Goal: Task Accomplishment & Management: Use online tool/utility

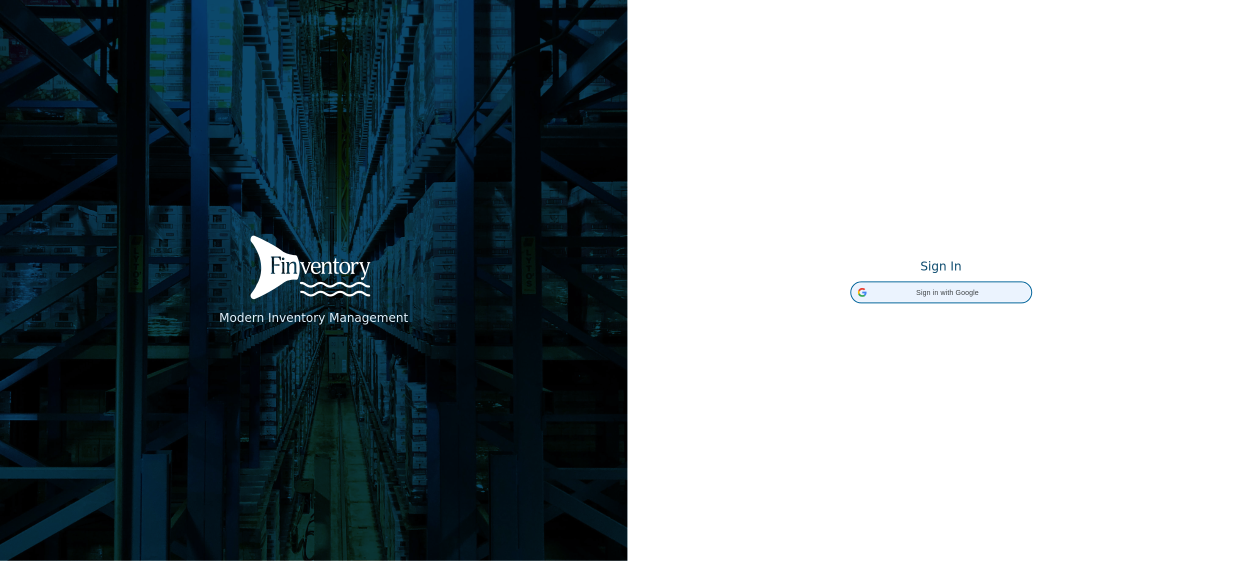
click at [955, 291] on span "Sign in with Google" at bounding box center [948, 292] width 154 height 10
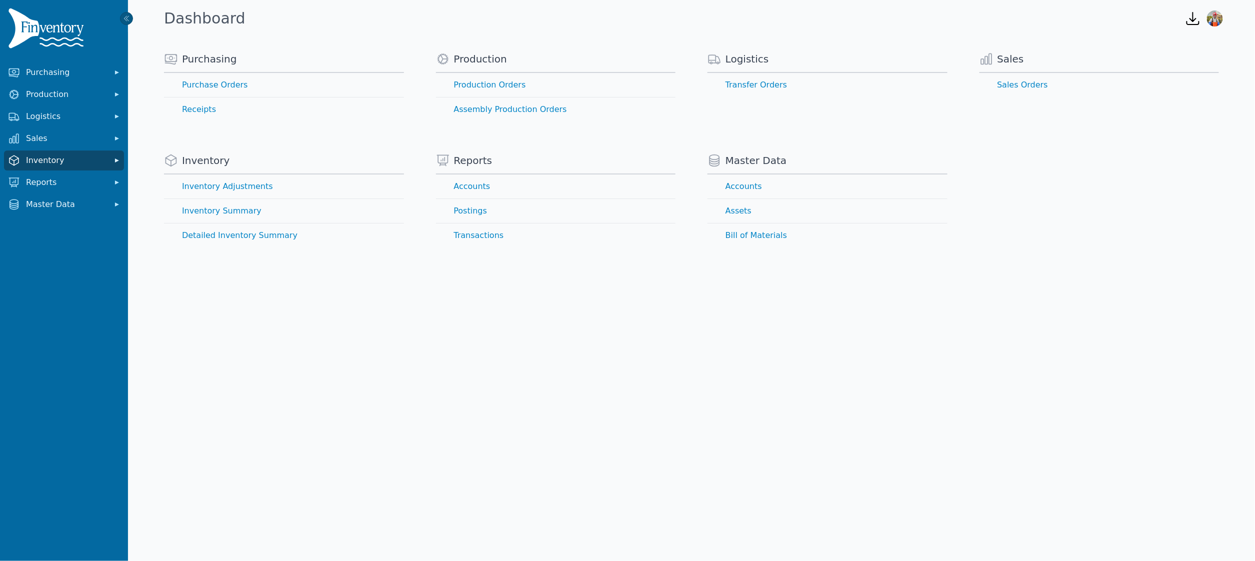
click at [59, 166] on button "Inventory" at bounding box center [64, 160] width 120 height 20
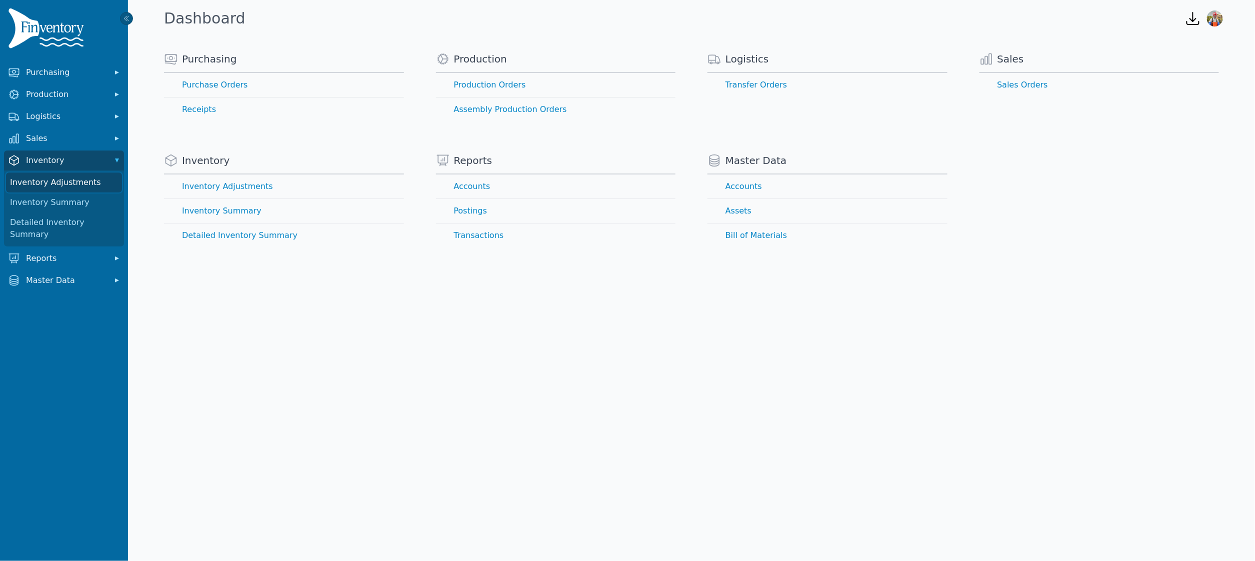
click at [68, 187] on link "Inventory Adjustments" at bounding box center [64, 182] width 116 height 20
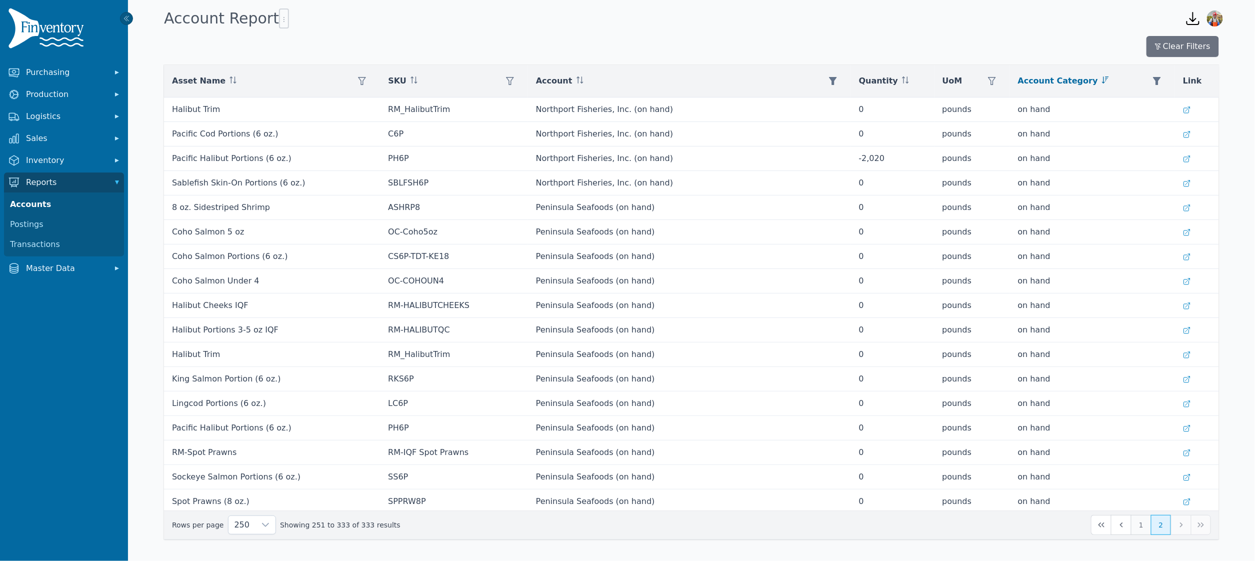
click at [1144, 528] on button "1" at bounding box center [1141, 525] width 20 height 20
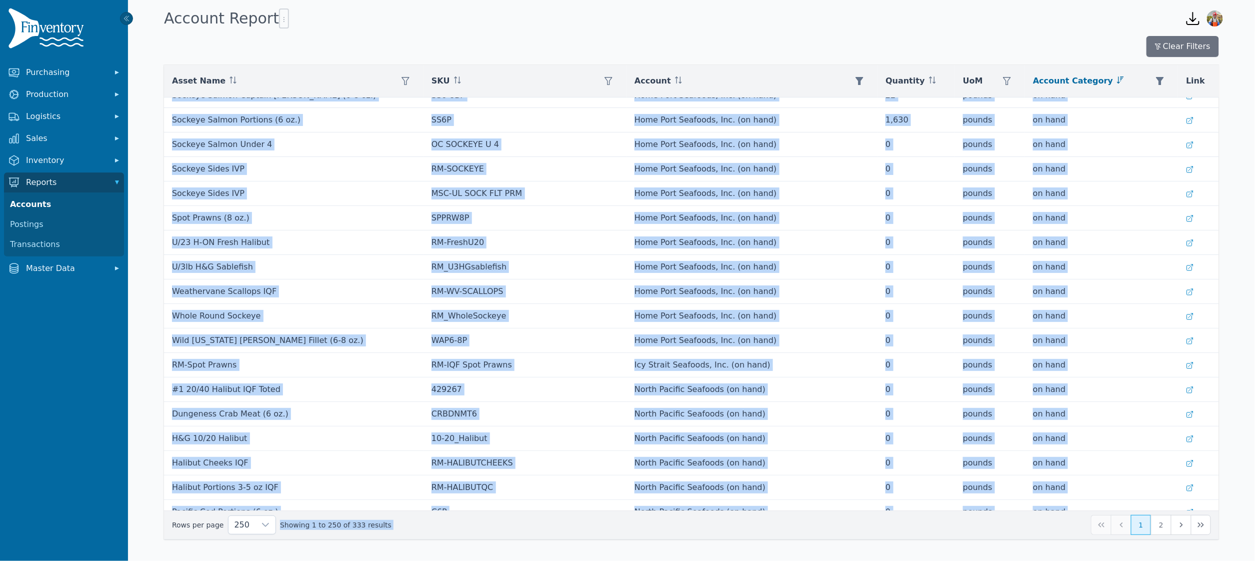
scroll to position [5751, 0]
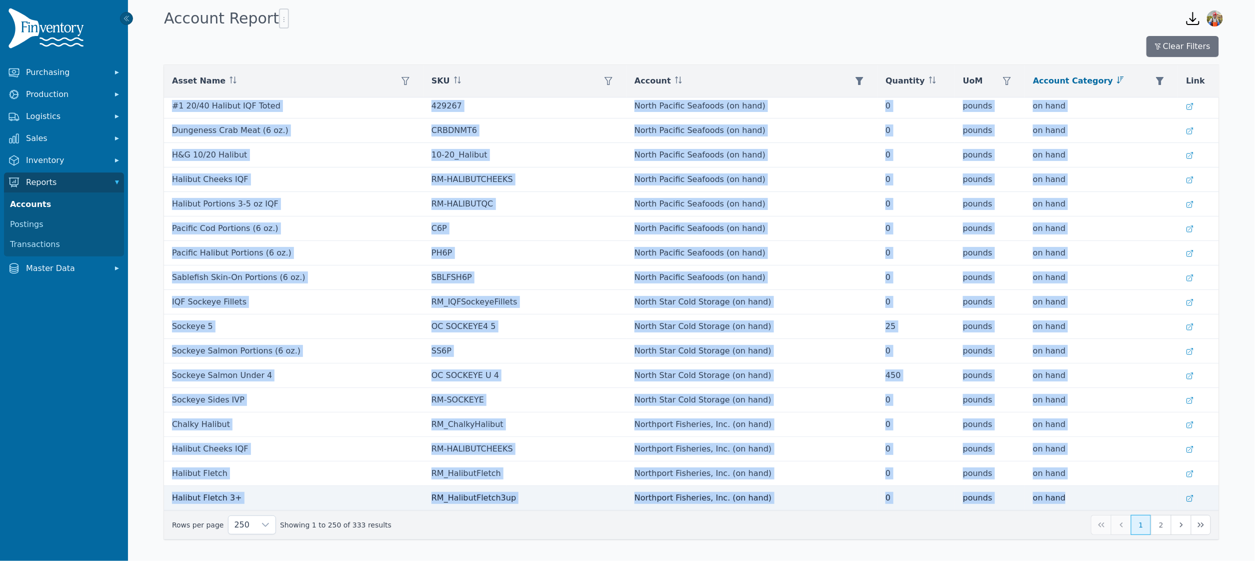
drag, startPoint x: 171, startPoint y: 108, endPoint x: 1016, endPoint y: 505, distance: 932.9
copy tbody "Weathervane Scallops IQF RM-WV-SCALLOPS Alaska Weathervane Seafoods LLC (on han…"
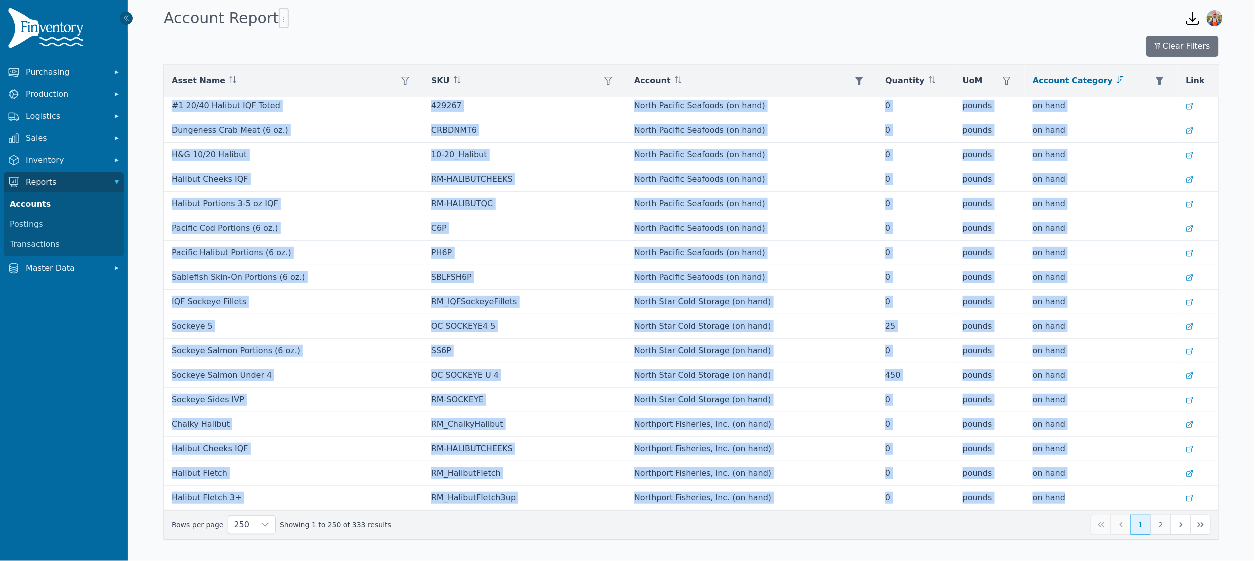
click at [1158, 527] on button "2" at bounding box center [1161, 525] width 20 height 20
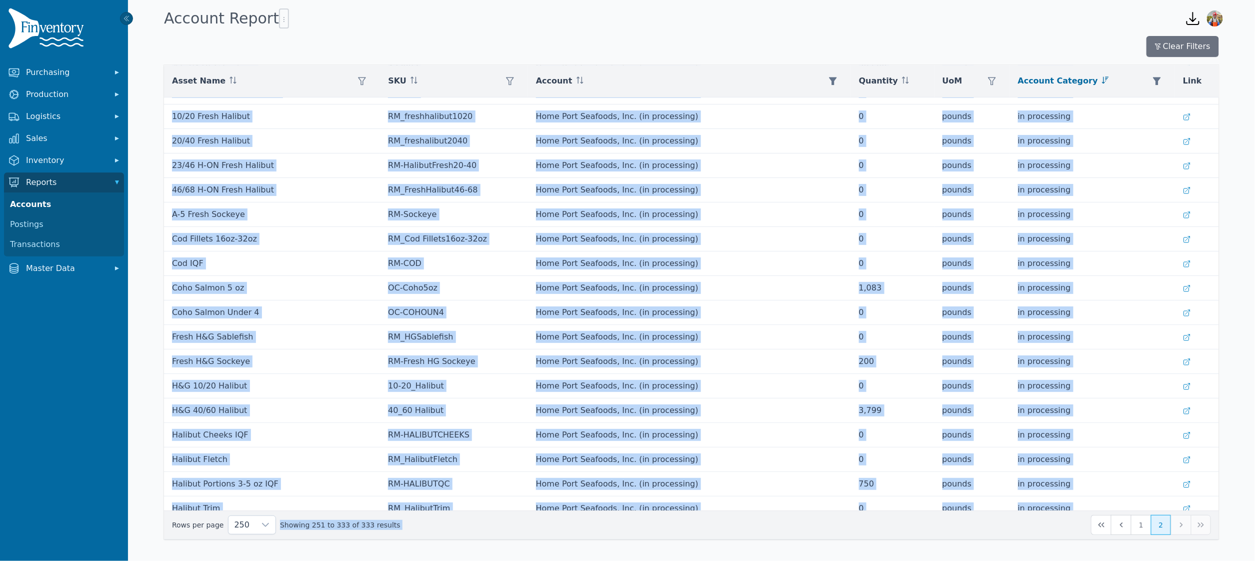
scroll to position [1633, 0]
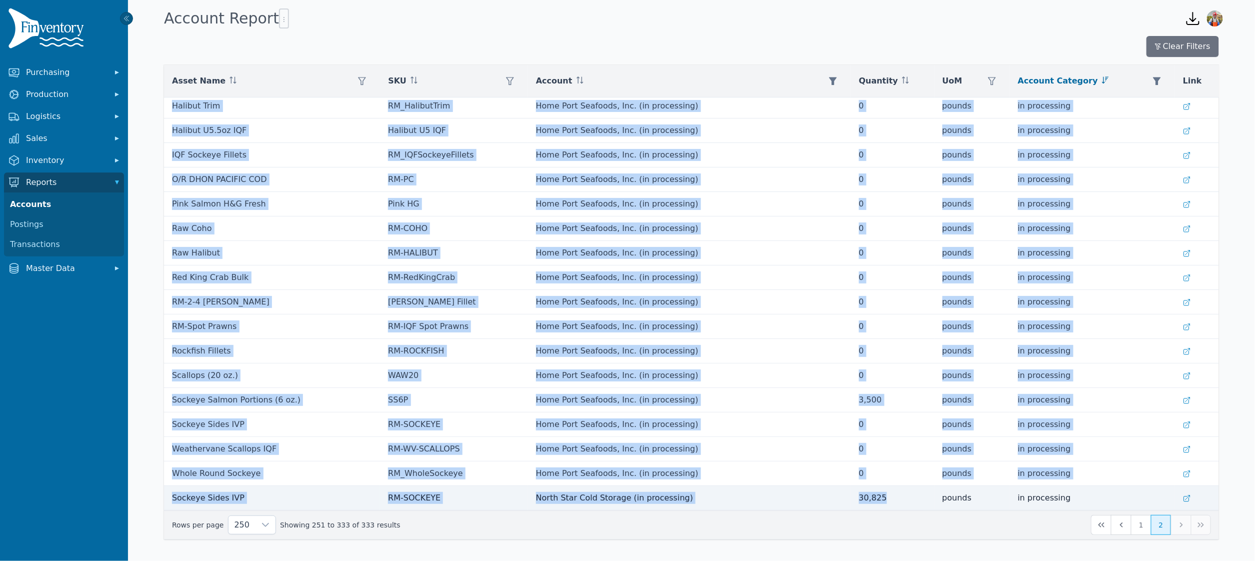
drag, startPoint x: 169, startPoint y: 110, endPoint x: 863, endPoint y: 506, distance: 799.0
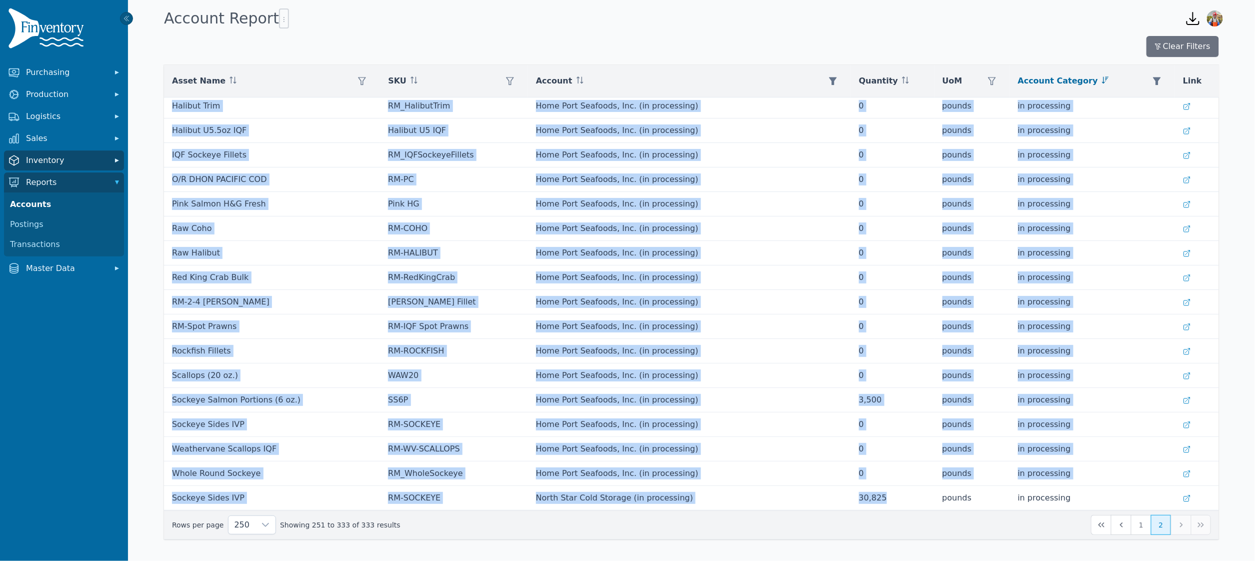
click at [44, 158] on span "Inventory" at bounding box center [66, 160] width 80 height 12
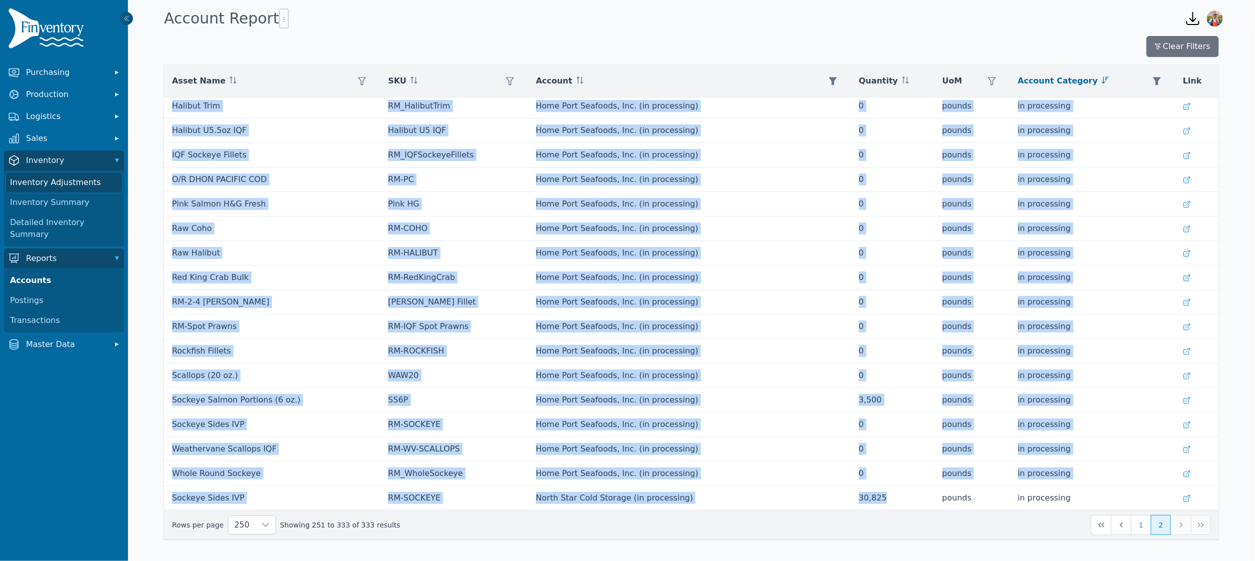
click at [45, 180] on link "Inventory Adjustments" at bounding box center [64, 182] width 116 height 20
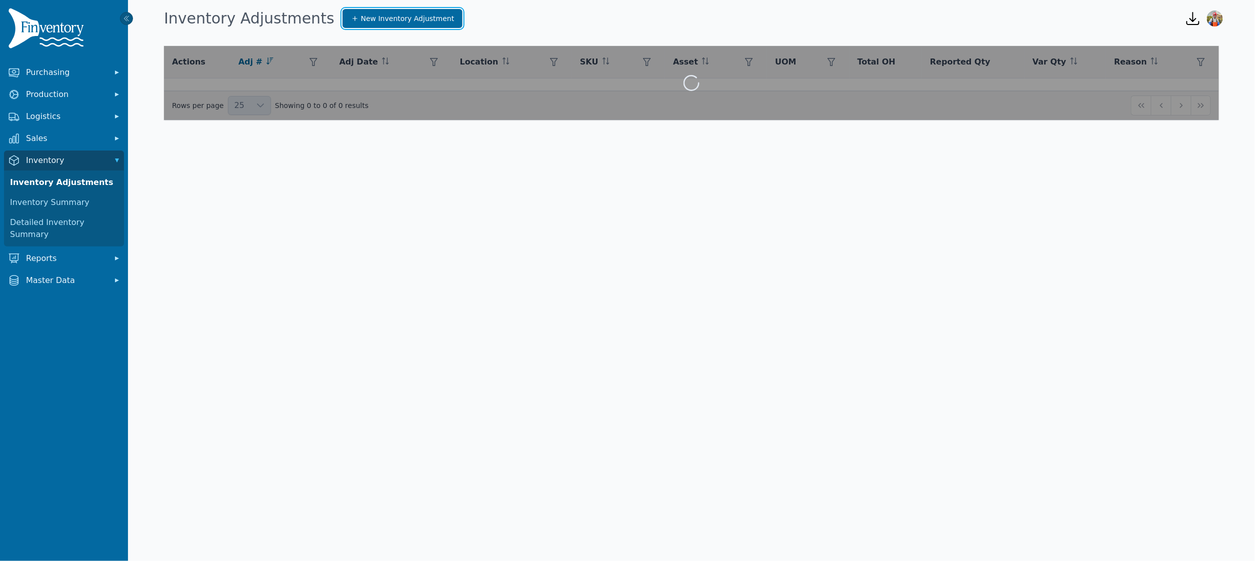
click at [361, 21] on span "New Inventory Adjustment" at bounding box center [407, 18] width 93 height 10
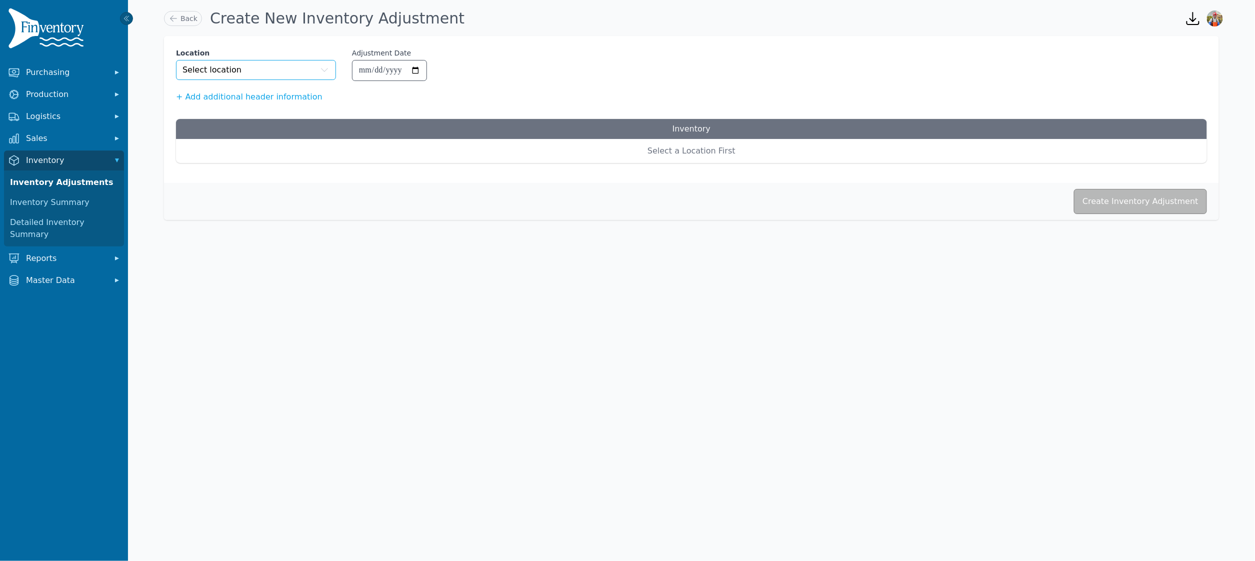
click at [212, 63] on button "Select location" at bounding box center [256, 70] width 160 height 20
type input "*********"
click at [705, 141] on div "Loading assets…" at bounding box center [691, 151] width 1031 height 24
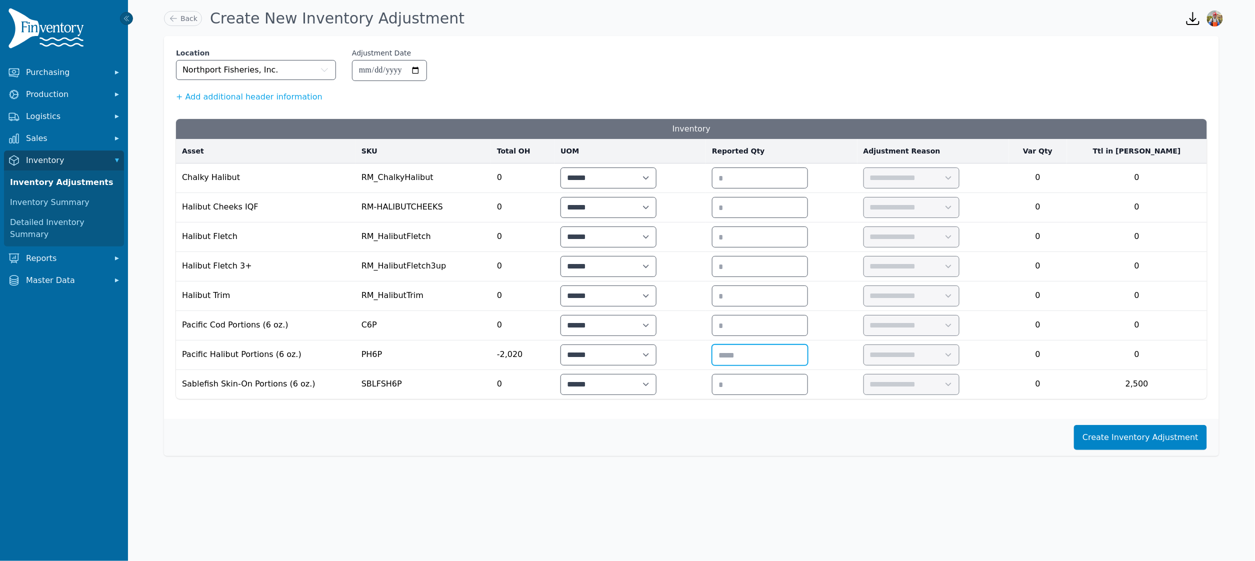
click at [791, 365] on input "number" at bounding box center [759, 355] width 95 height 20
type input "*"
click at [946, 362] on select "**********" at bounding box center [911, 355] width 94 height 20
select select "**********"
click at [918, 348] on select "**********" at bounding box center [911, 355] width 94 height 20
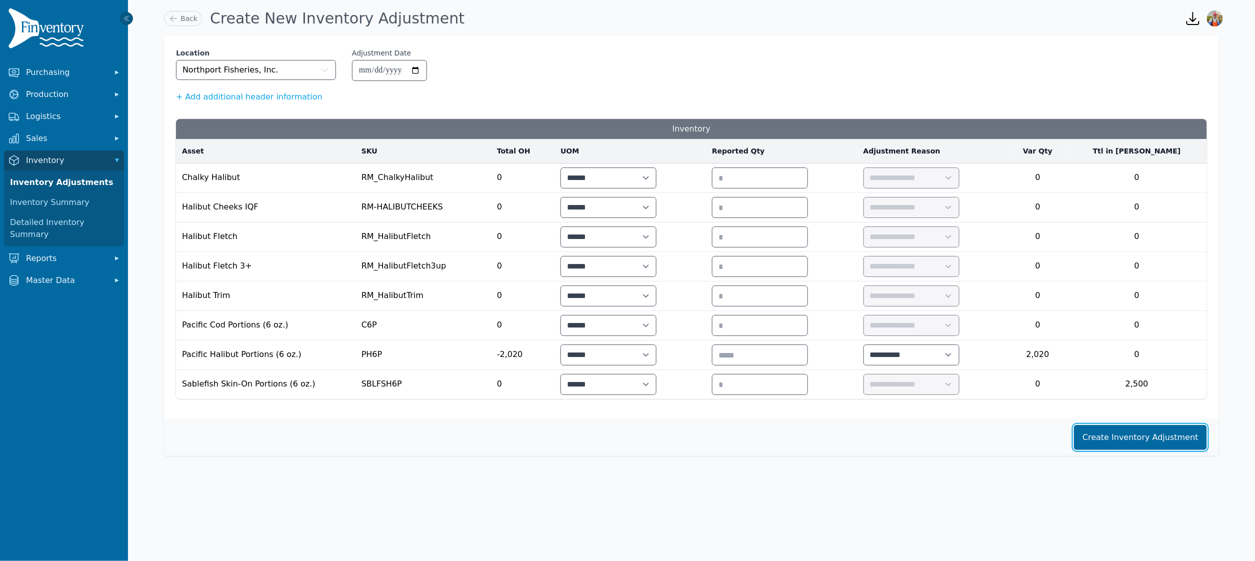
click at [1119, 442] on button "Create Inventory Adjustment" at bounding box center [1140, 437] width 133 height 25
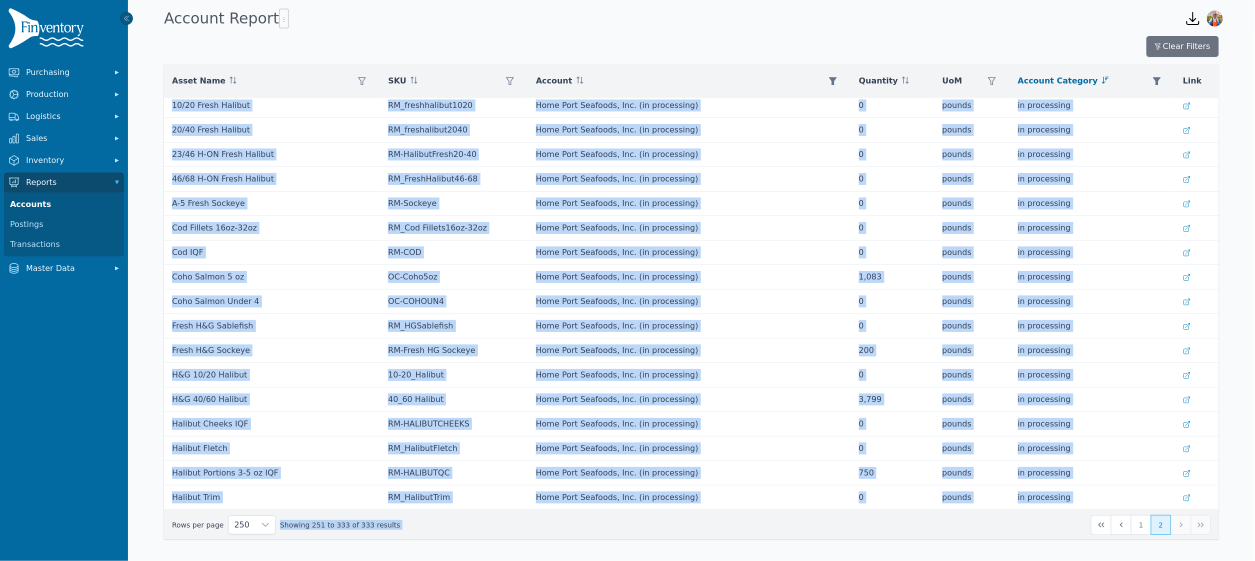
scroll to position [1633, 0]
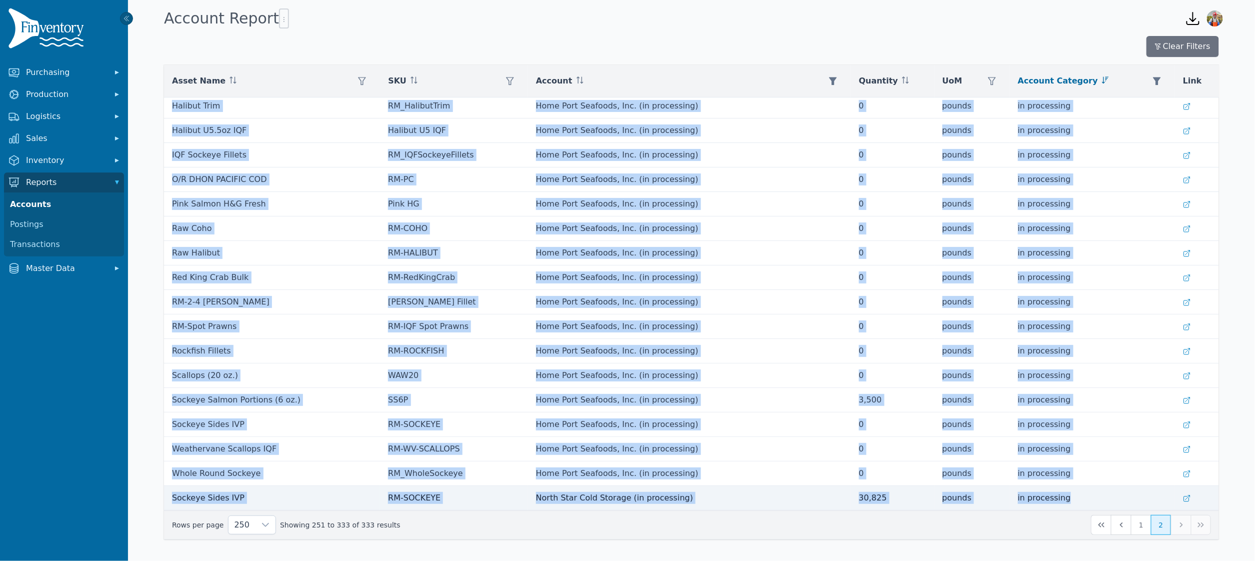
drag, startPoint x: 168, startPoint y: 107, endPoint x: 1079, endPoint y: 506, distance: 993.6
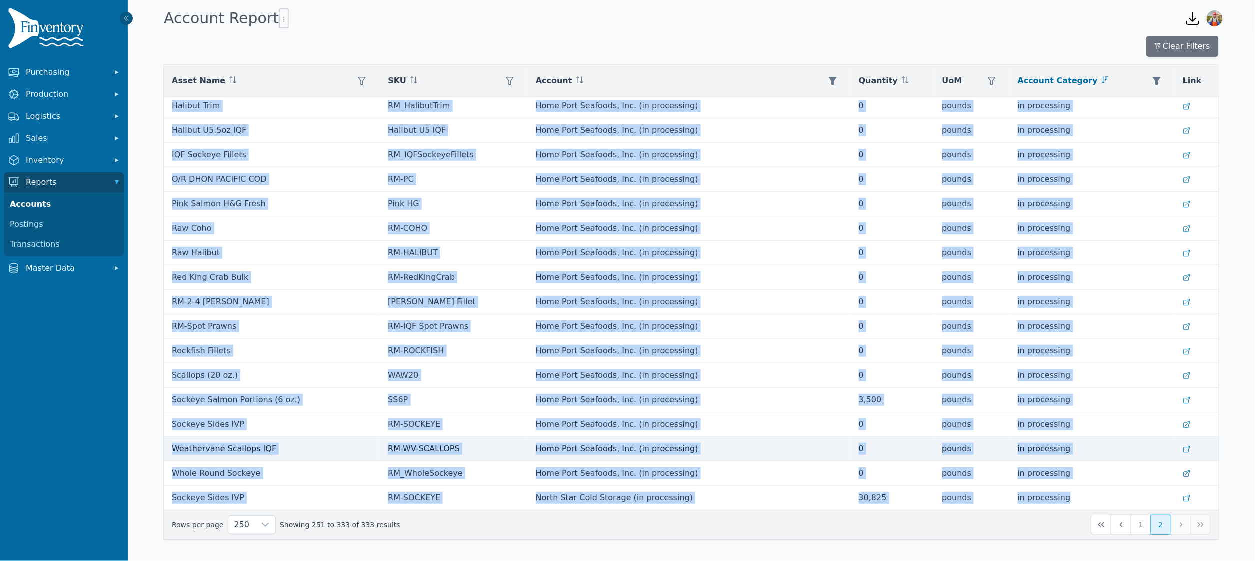
copy tbody "Halibut Trim RM_HalibutTrim Northport Fisheries, Inc. (on hand) 0 pounds on han…"
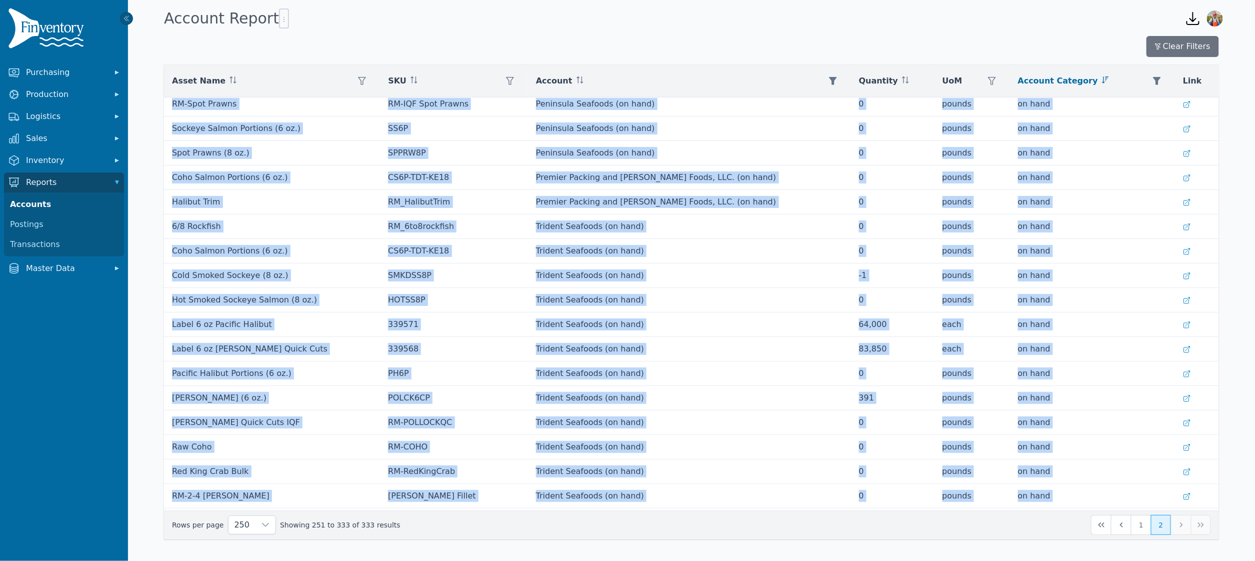
scroll to position [0, 0]
